Goal: Transaction & Acquisition: Download file/media

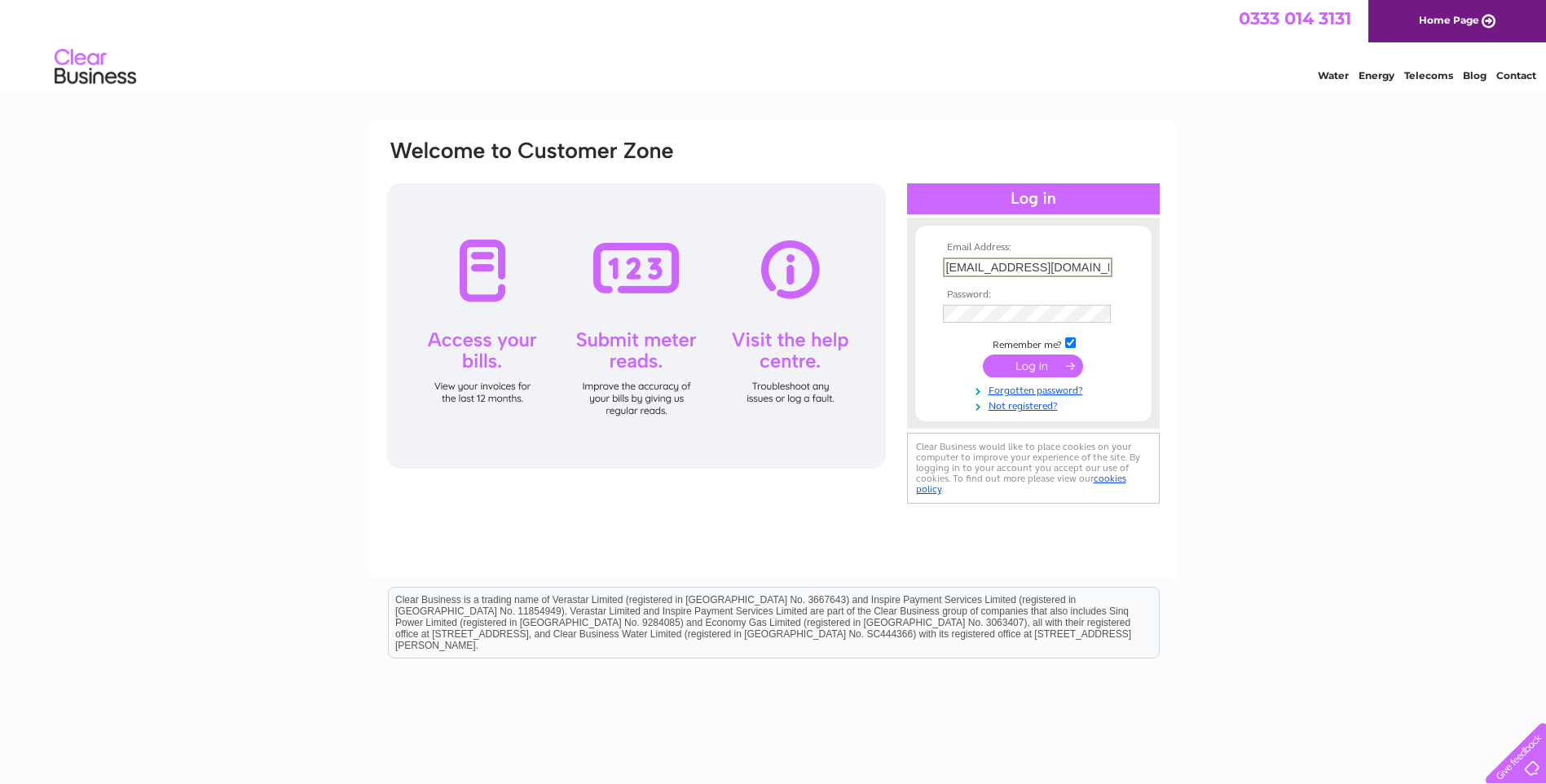
drag, startPoint x: 1101, startPoint y: 270, endPoint x: 891, endPoint y: 281, distance: 210.3
click at [1463, 82] on div "Email Address: [EMAIL_ADDRESS][DOMAIN_NAME] Password:" at bounding box center [1474, 73] width 23 height 17
paste input "[EMAIL_ADDRESS]"
type input "kmcheng008@hotmail.com"
click at [1463, 82] on div "Email Address: kmcheng008@hotmail.com Password:" at bounding box center [1474, 73] width 23 height 17
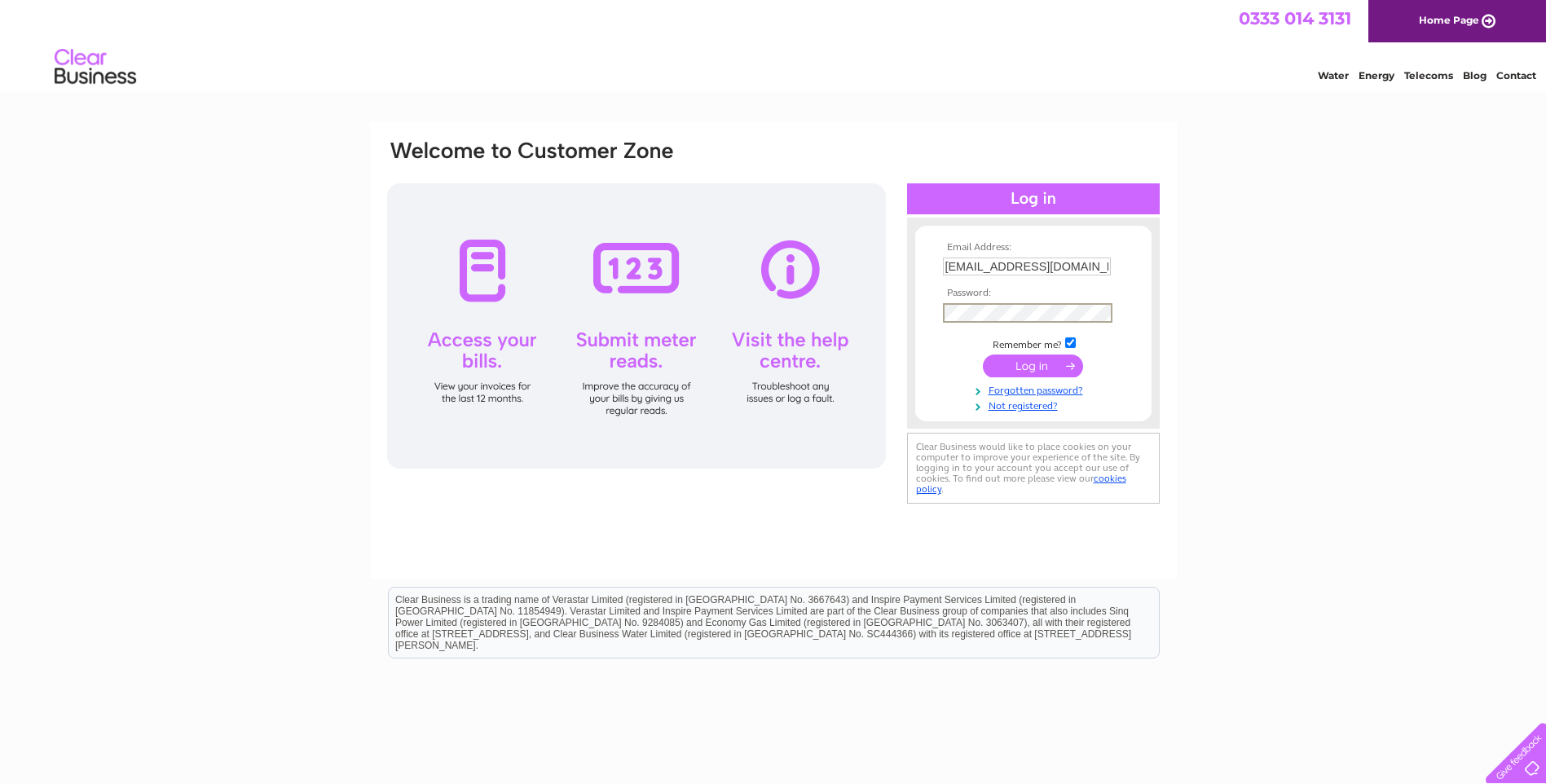
click at [924, 355] on form "Email Address: kmcheng008@hotmail.com Password:" at bounding box center [1033, 327] width 236 height 171
click at [982, 355] on input "submit" at bounding box center [1032, 364] width 100 height 22
click at [997, 359] on input "submit" at bounding box center [1032, 364] width 100 height 22
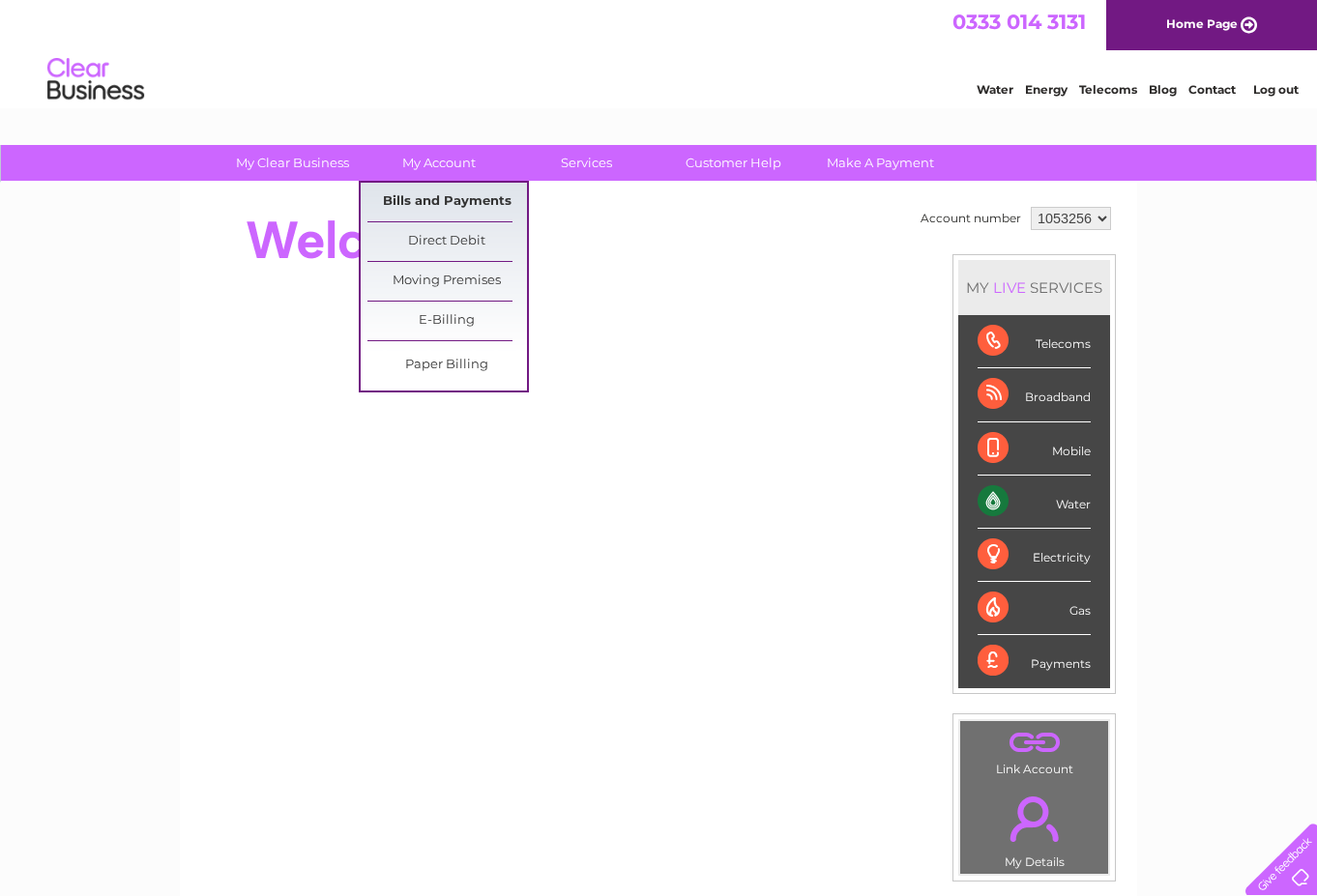
click at [447, 193] on link "Bills and Payments" at bounding box center [447, 202] width 159 height 39
click at [464, 200] on link "Bills and Payments" at bounding box center [447, 202] width 159 height 39
click at [464, 197] on link "Bills and Payments" at bounding box center [447, 202] width 159 height 39
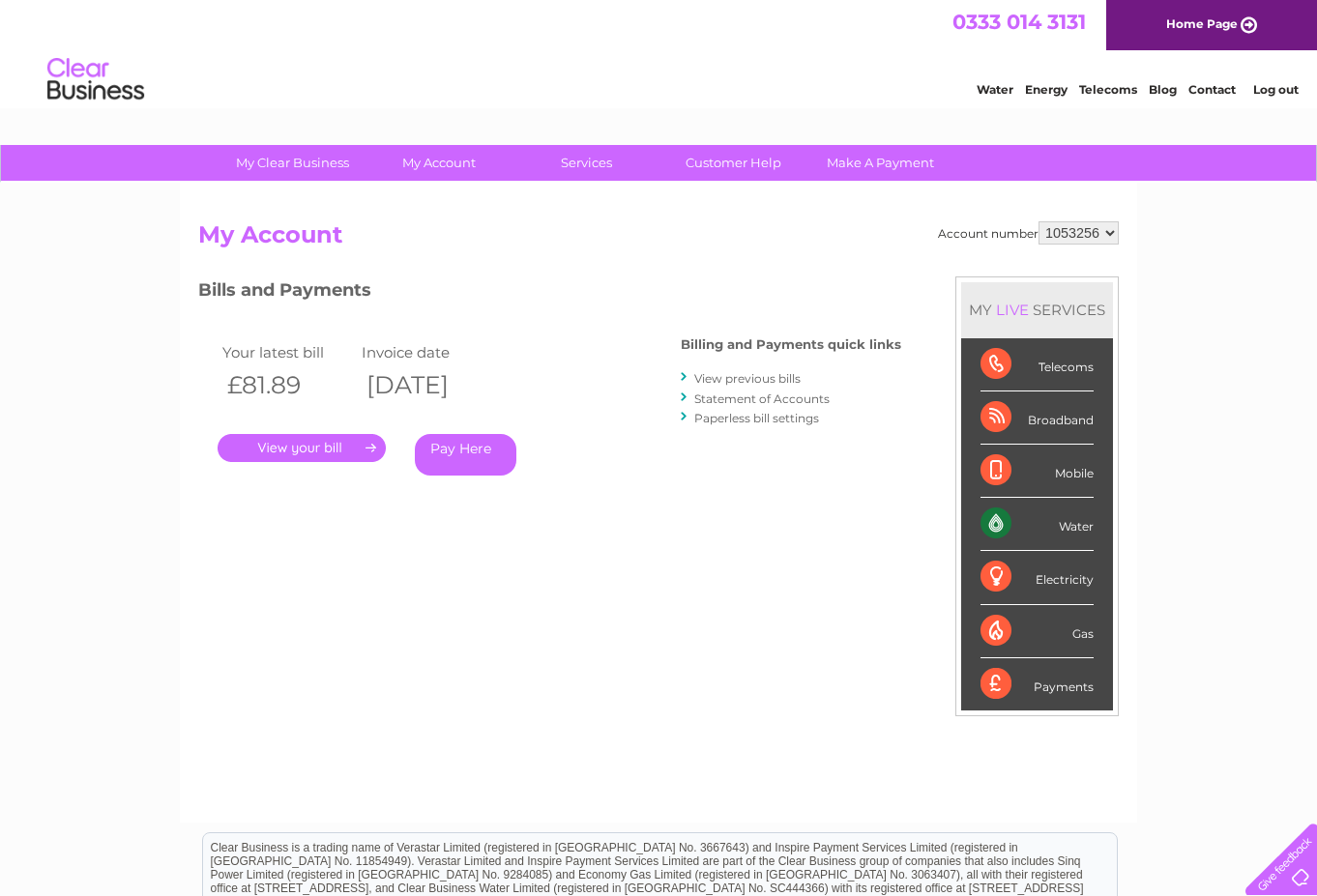
click at [751, 374] on link "View previous bills" at bounding box center [748, 378] width 107 height 15
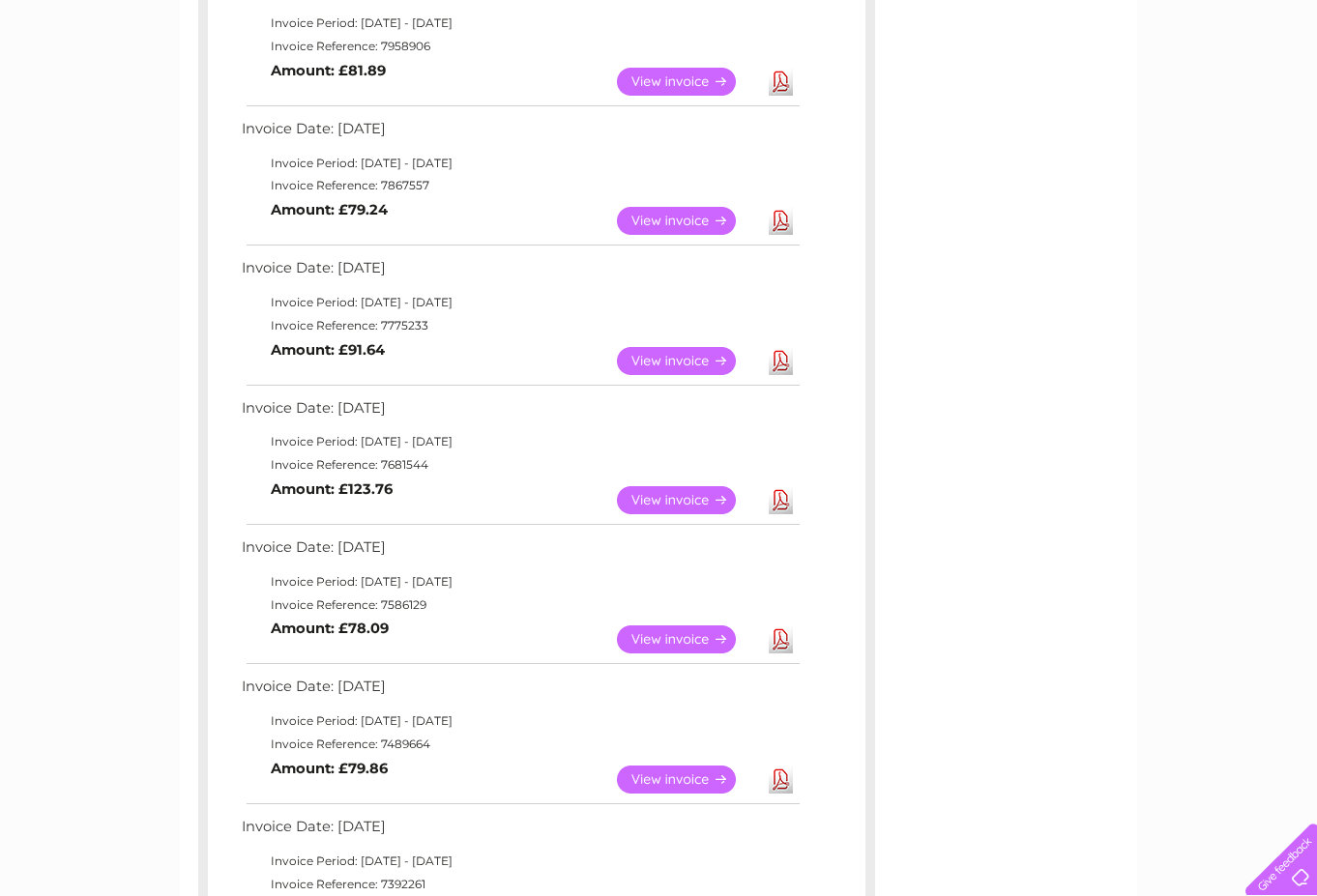
scroll to position [290, 0]
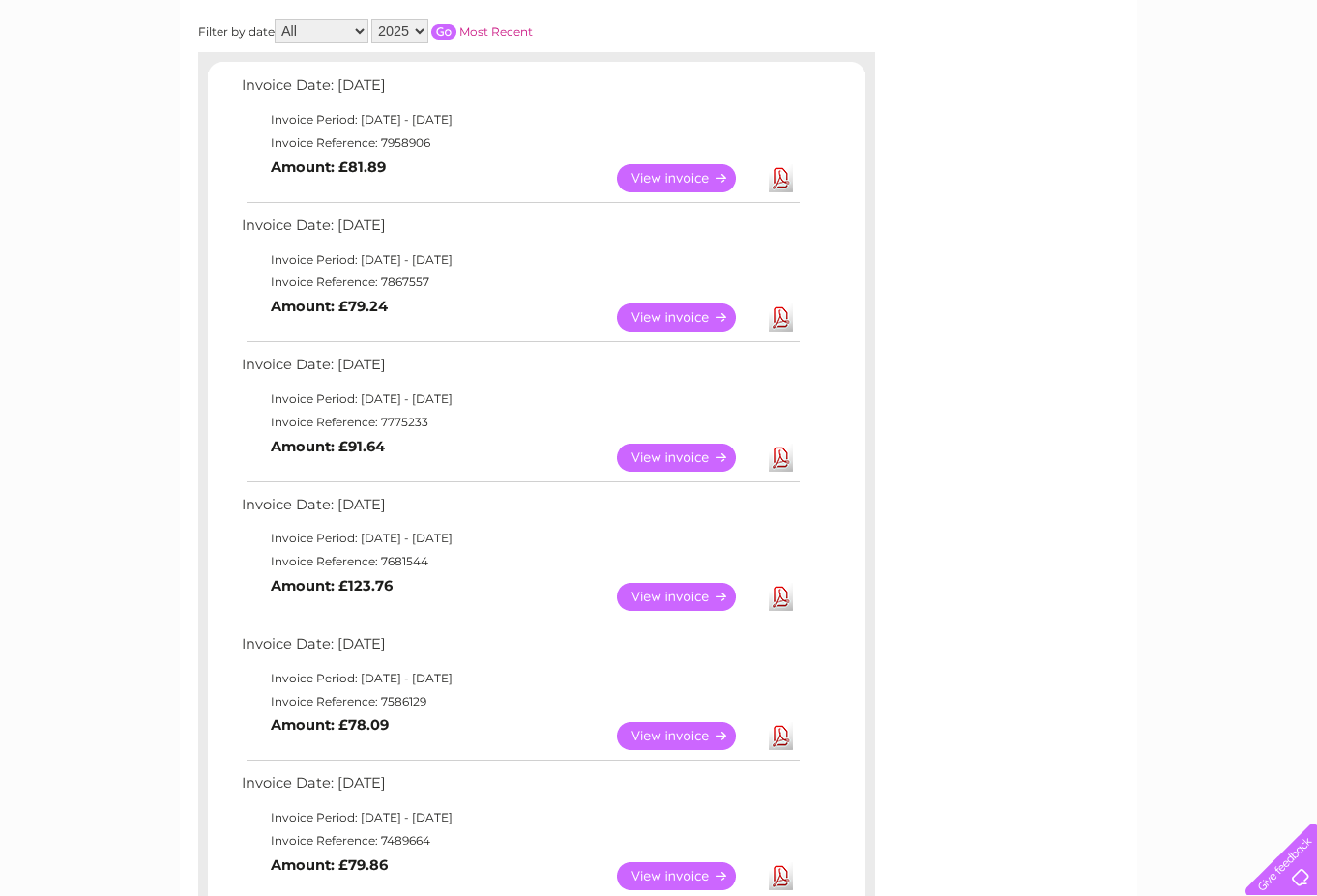
click at [783, 597] on link "Download" at bounding box center [781, 597] width 24 height 28
click at [789, 453] on link "Download" at bounding box center [781, 457] width 24 height 28
click at [784, 309] on link "Download" at bounding box center [781, 317] width 24 height 28
